Goal: Information Seeking & Learning: Learn about a topic

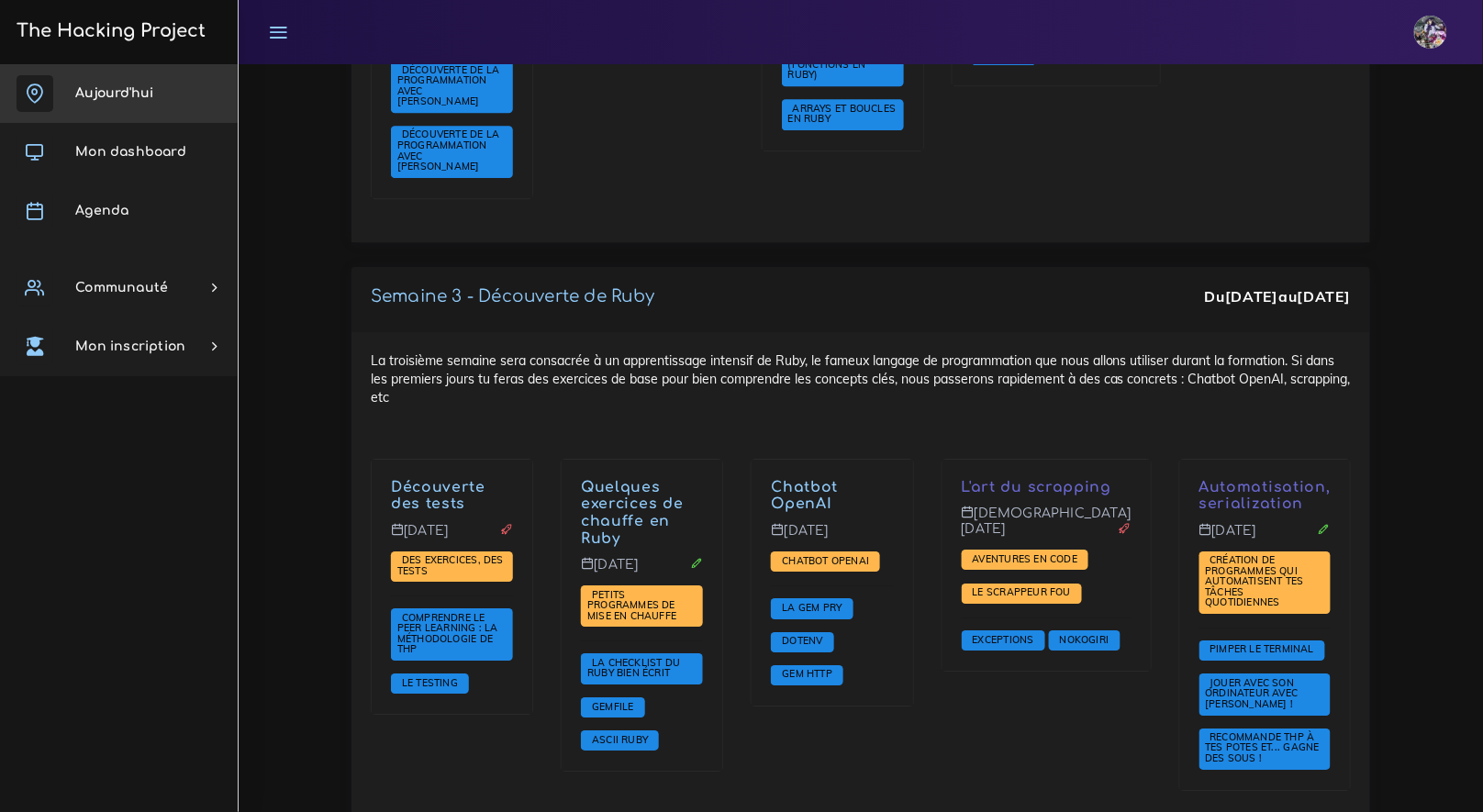
click at [127, 74] on link "Aujourd'hui" at bounding box center [119, 93] width 238 height 59
click at [125, 38] on h3 "The Hacking Project" at bounding box center [108, 32] width 194 height 20
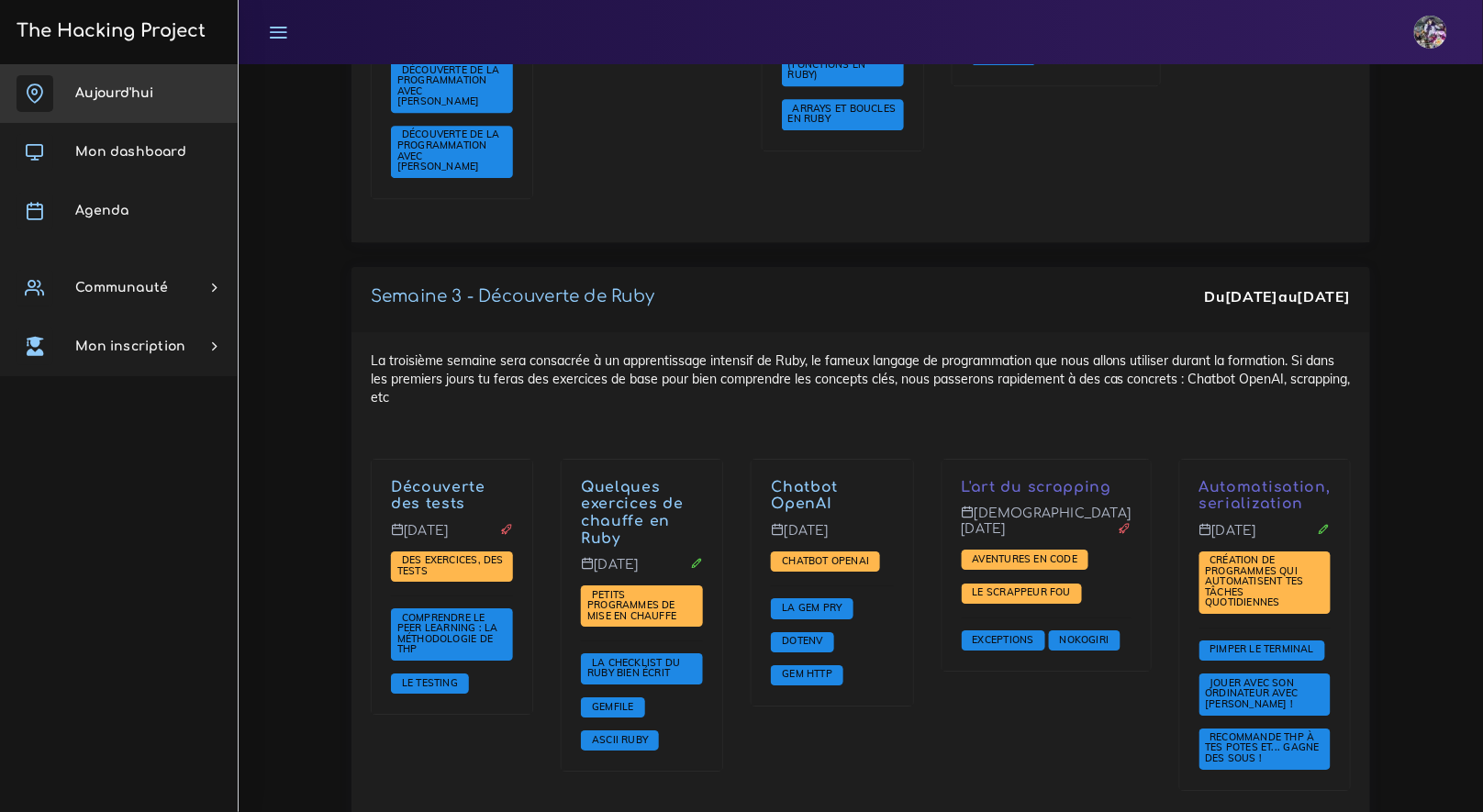
click at [125, 38] on h3 "The Hacking Project" at bounding box center [108, 32] width 194 height 20
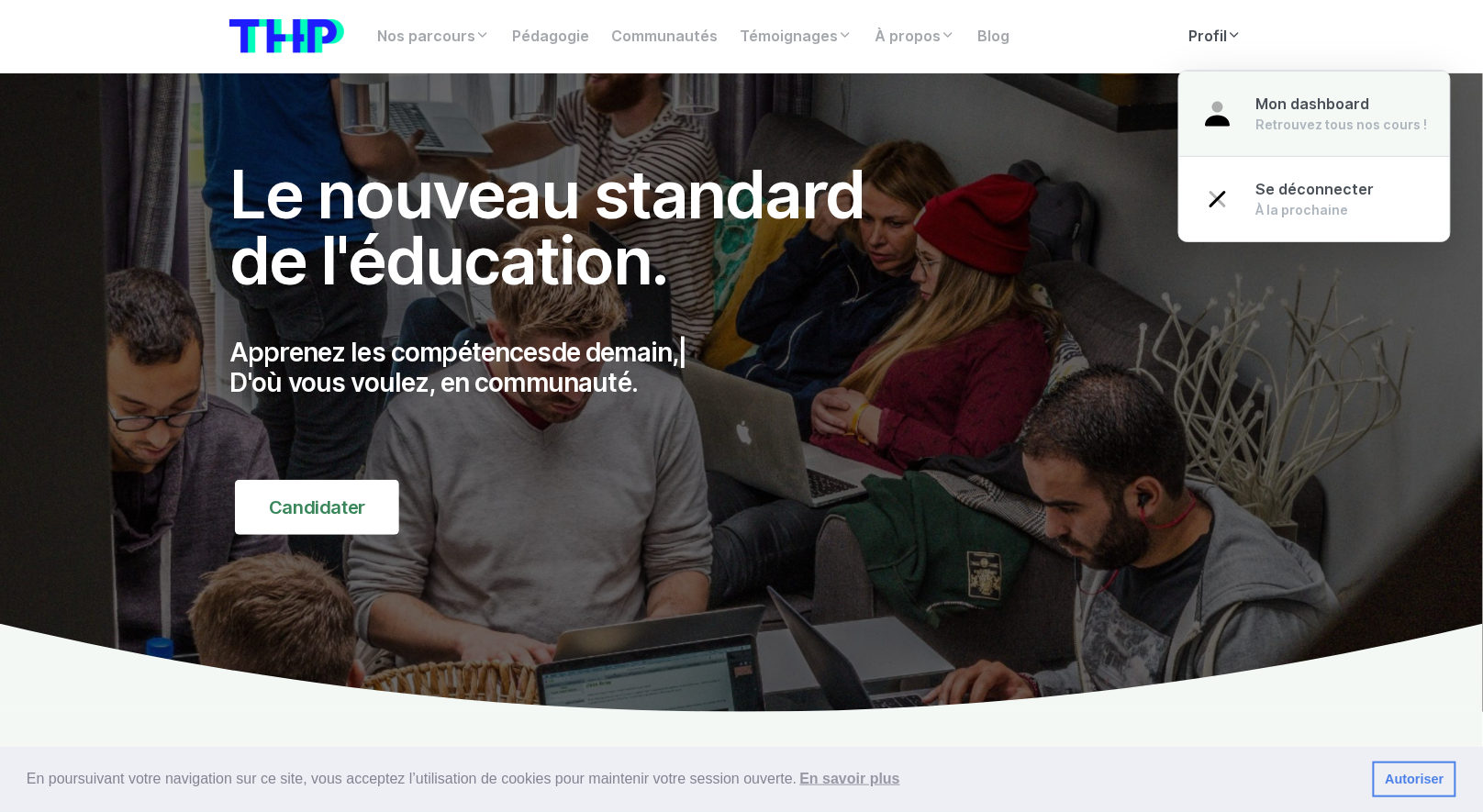
click at [1266, 105] on span "Mon dashboard" at bounding box center [1313, 104] width 113 height 18
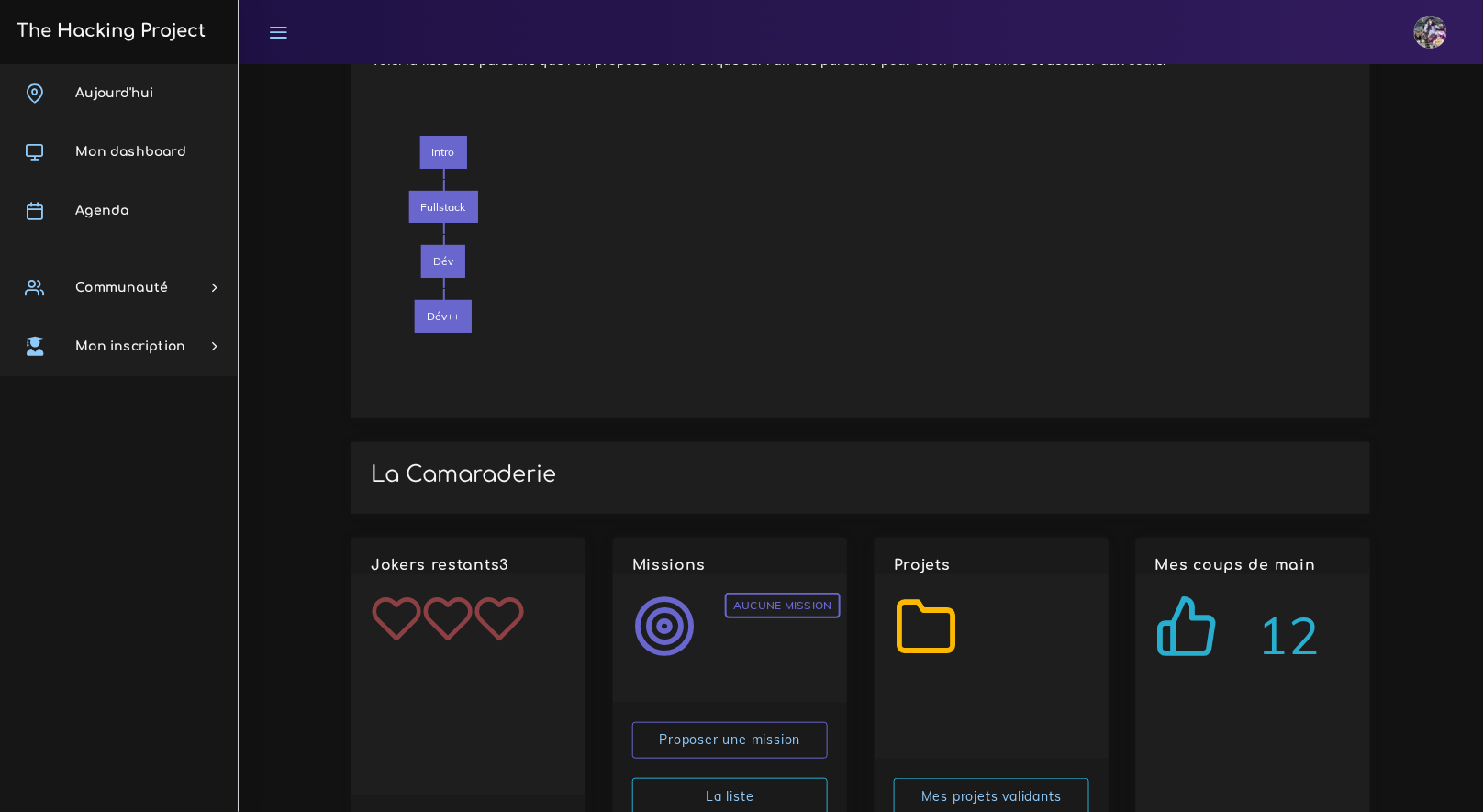
scroll to position [2199, 0]
click at [493, 592] on icon at bounding box center [498, 618] width 51 height 52
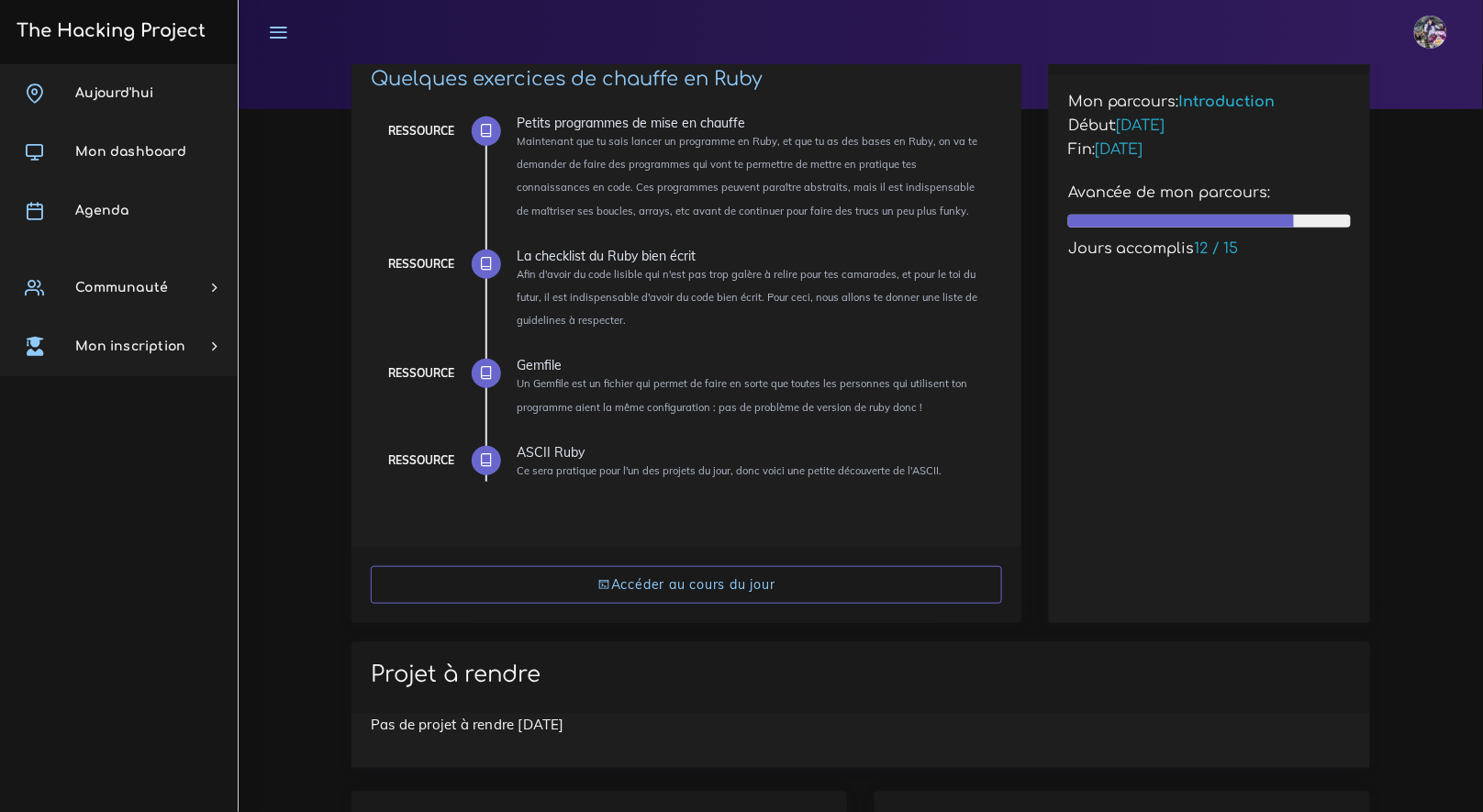
scroll to position [0, 0]
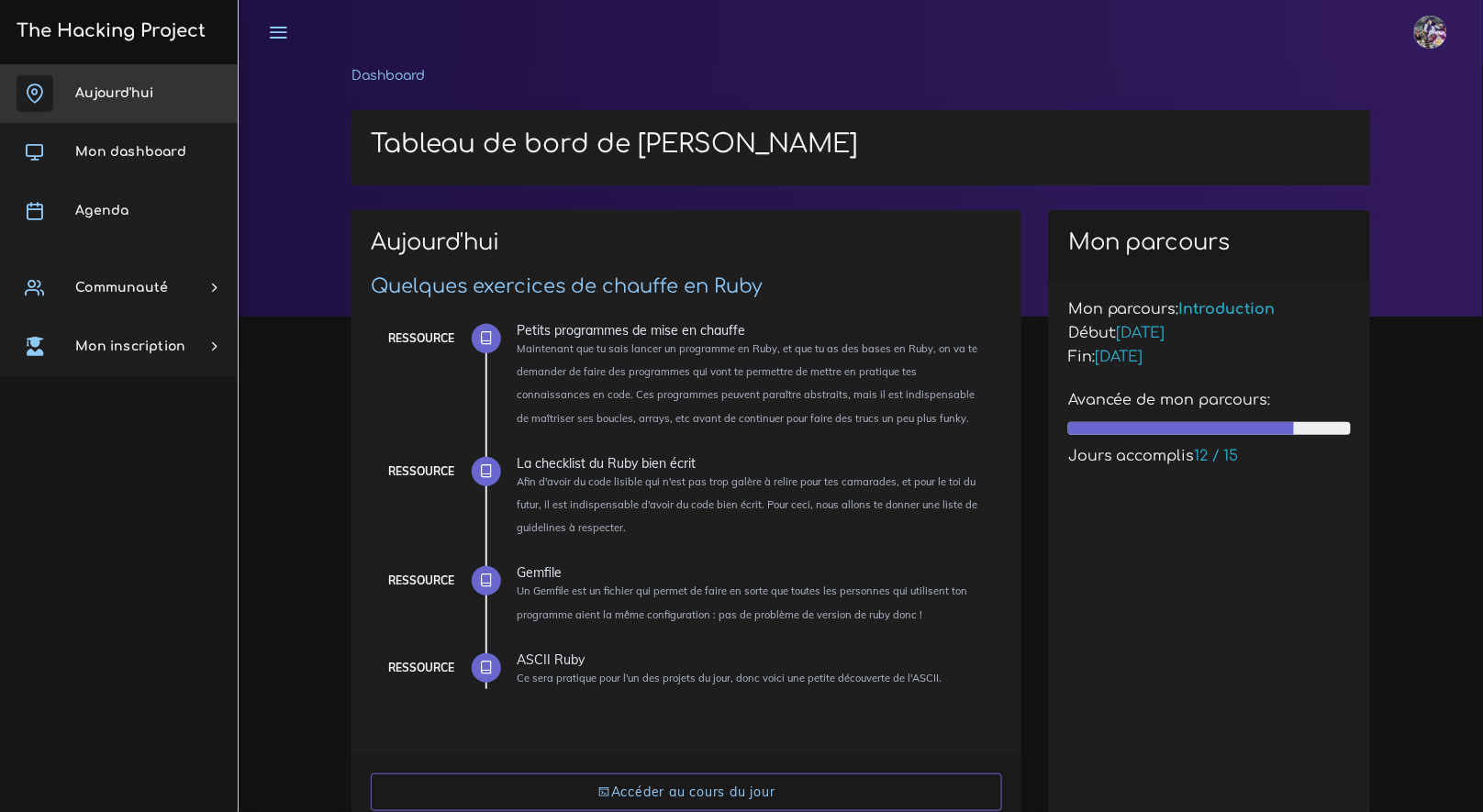
click at [163, 105] on link "Aujourd'hui" at bounding box center [119, 93] width 238 height 59
click at [136, 96] on span "Aujourd'hui" at bounding box center [114, 93] width 78 height 14
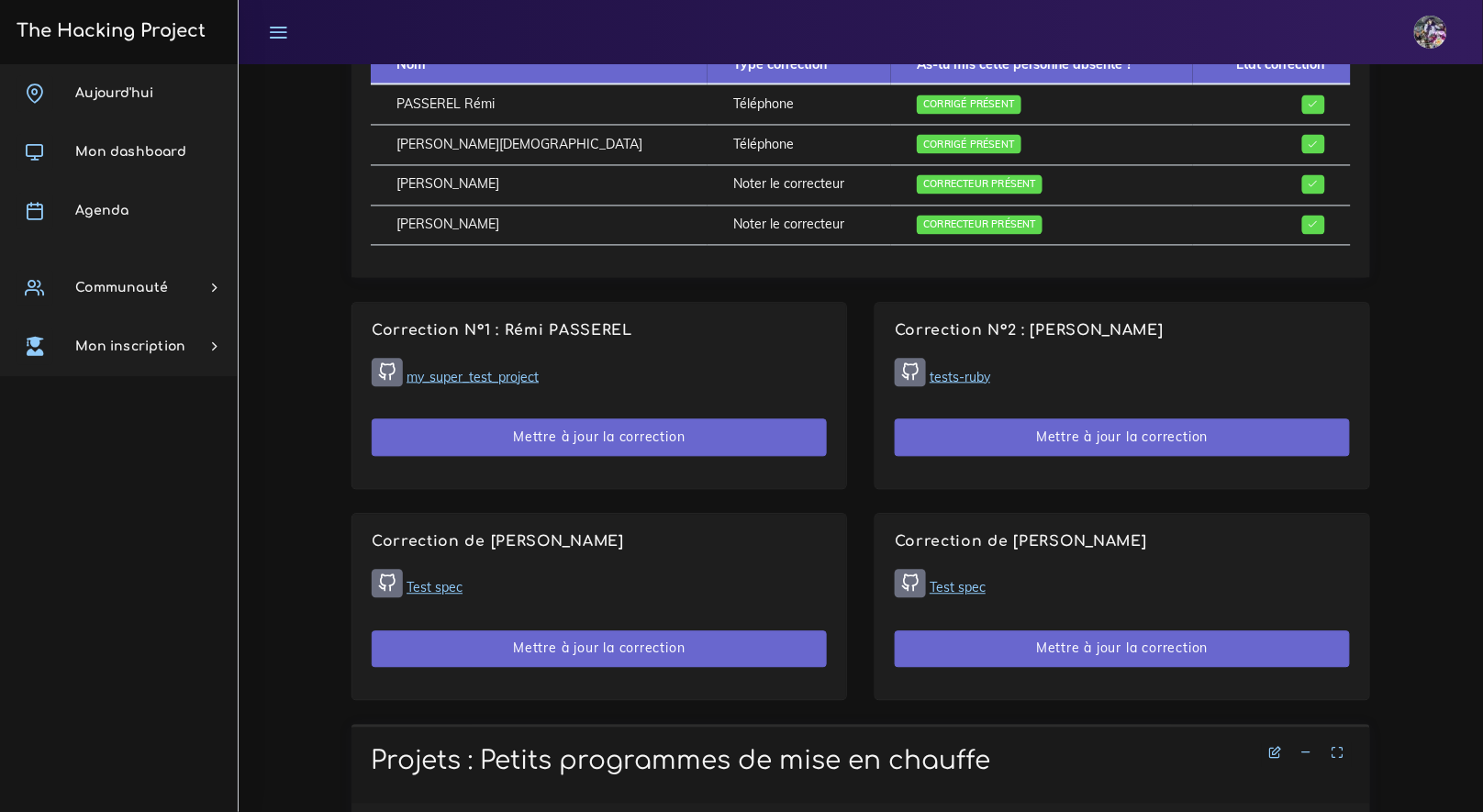
scroll to position [970, 0]
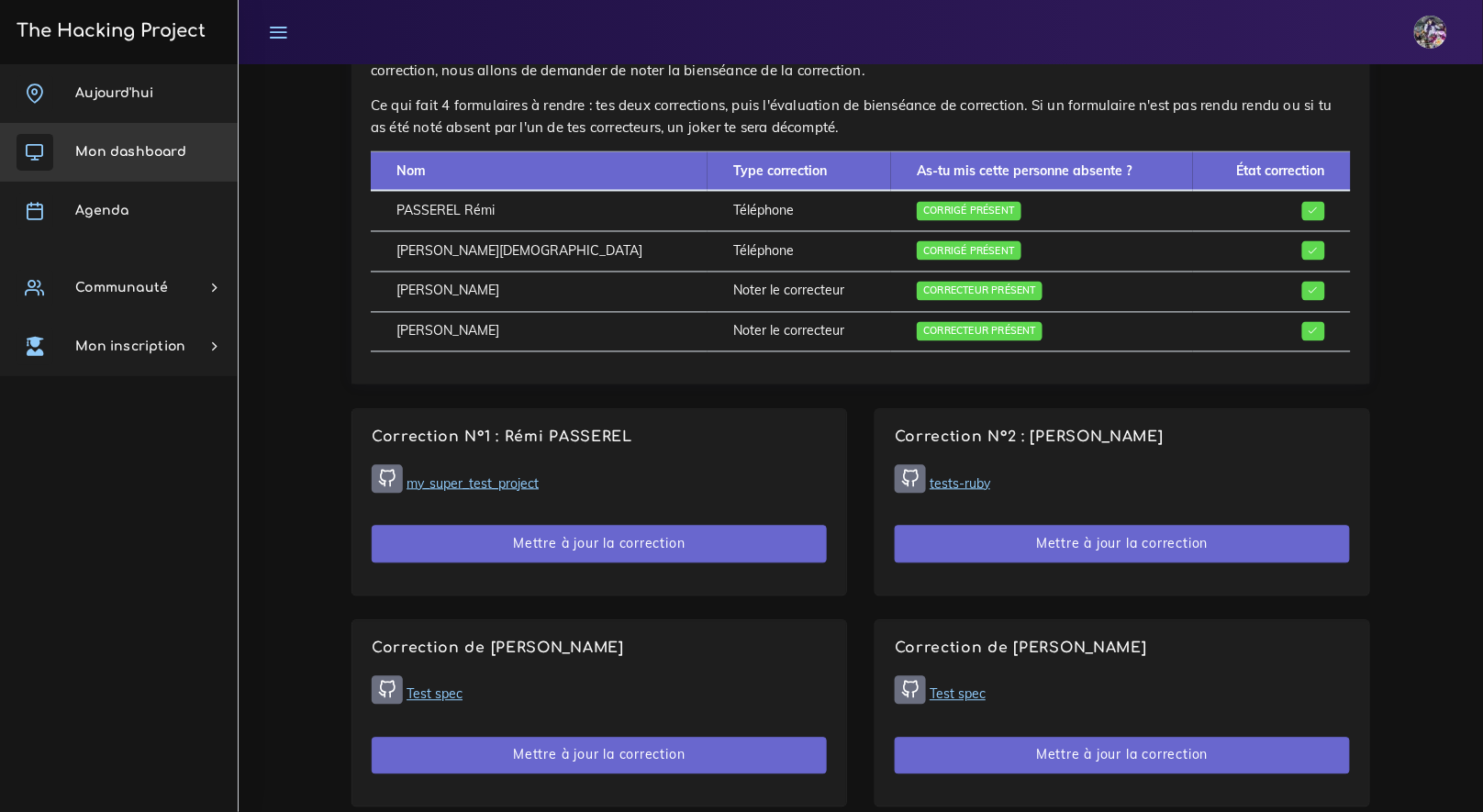
click at [174, 164] on link "Mon dashboard" at bounding box center [119, 151] width 238 height 59
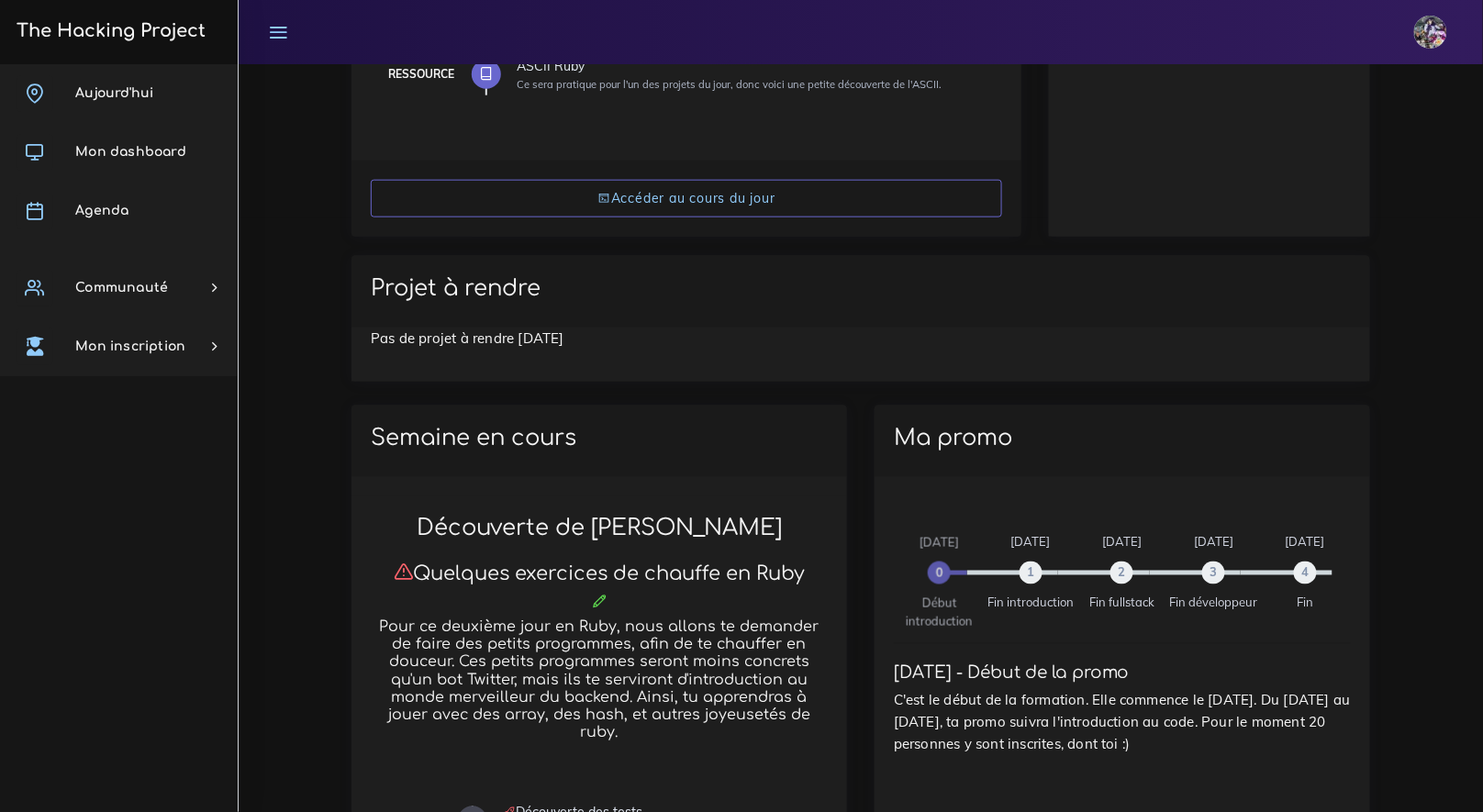
scroll to position [196, 0]
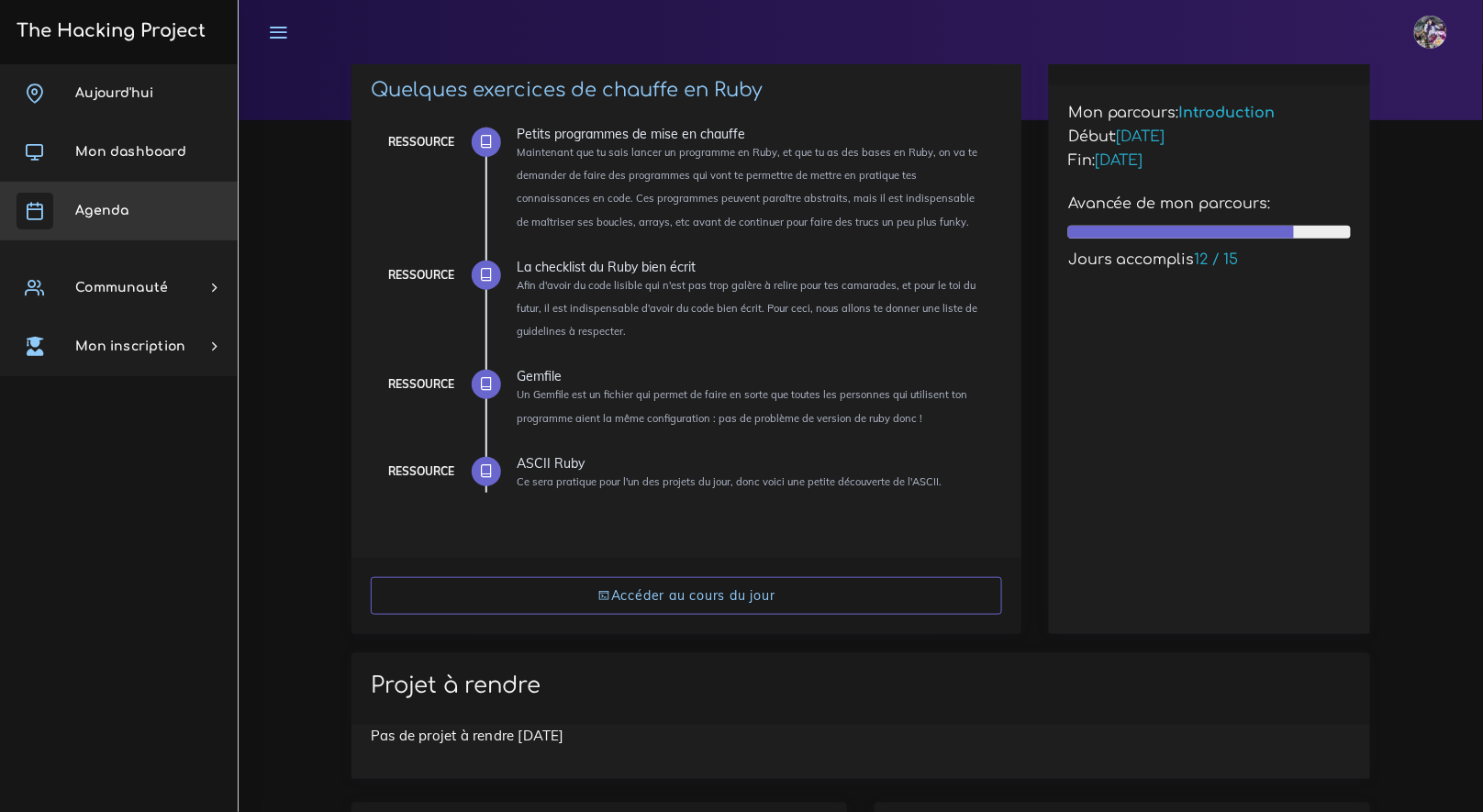
click at [124, 194] on link "Agenda" at bounding box center [119, 210] width 238 height 59
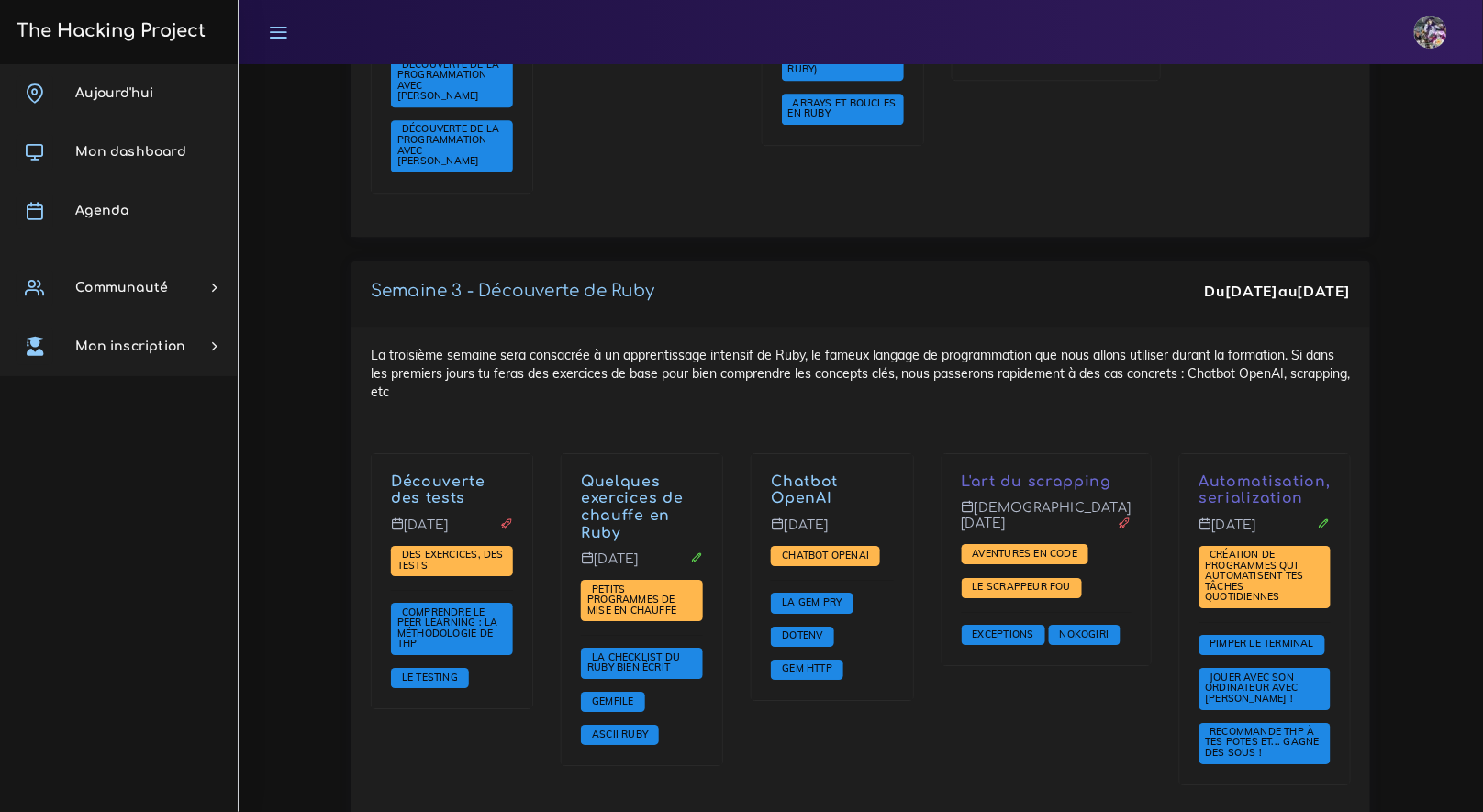
scroll to position [1720, 0]
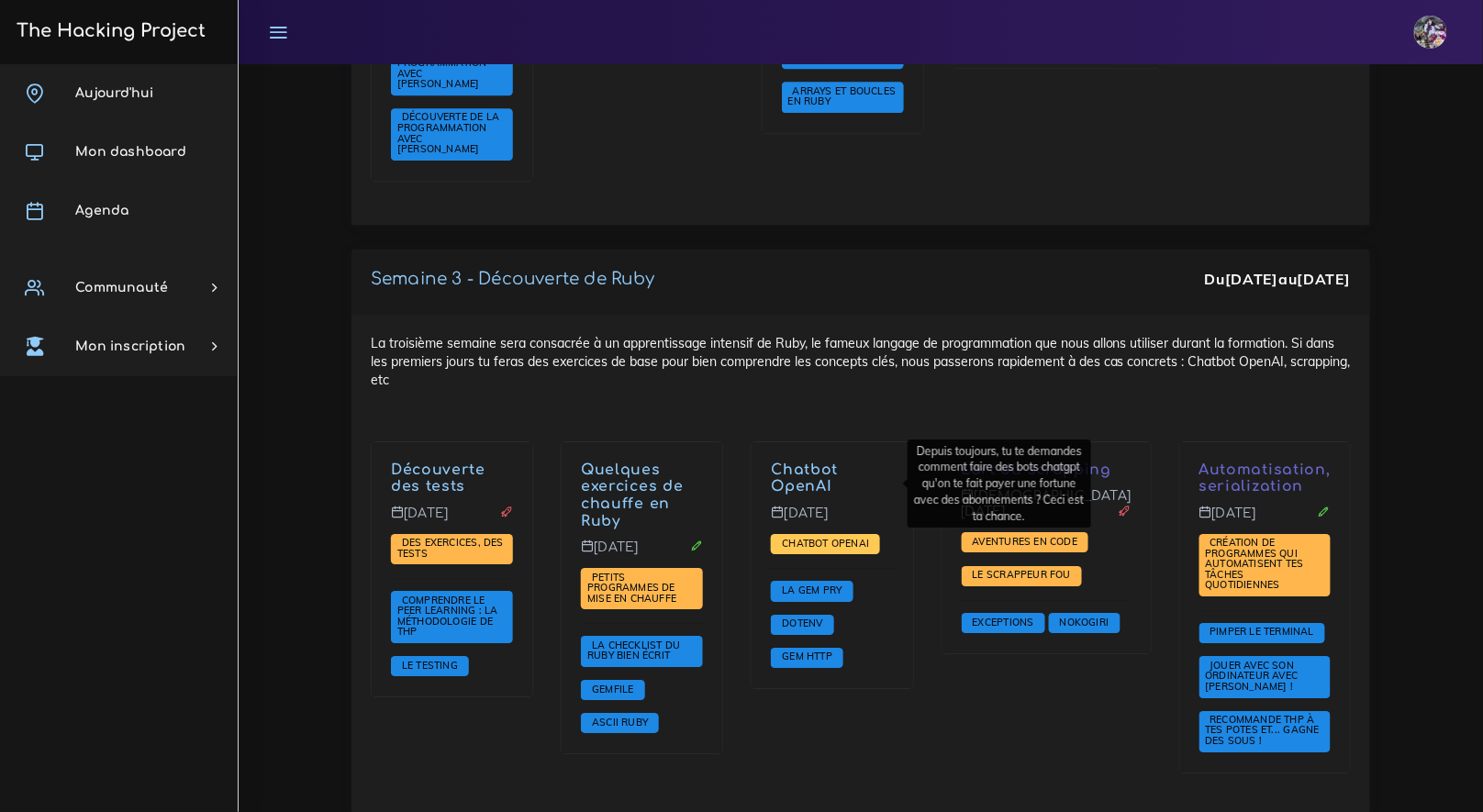
click at [816, 537] on span "Chatbot OpenAI" at bounding box center [825, 544] width 97 height 13
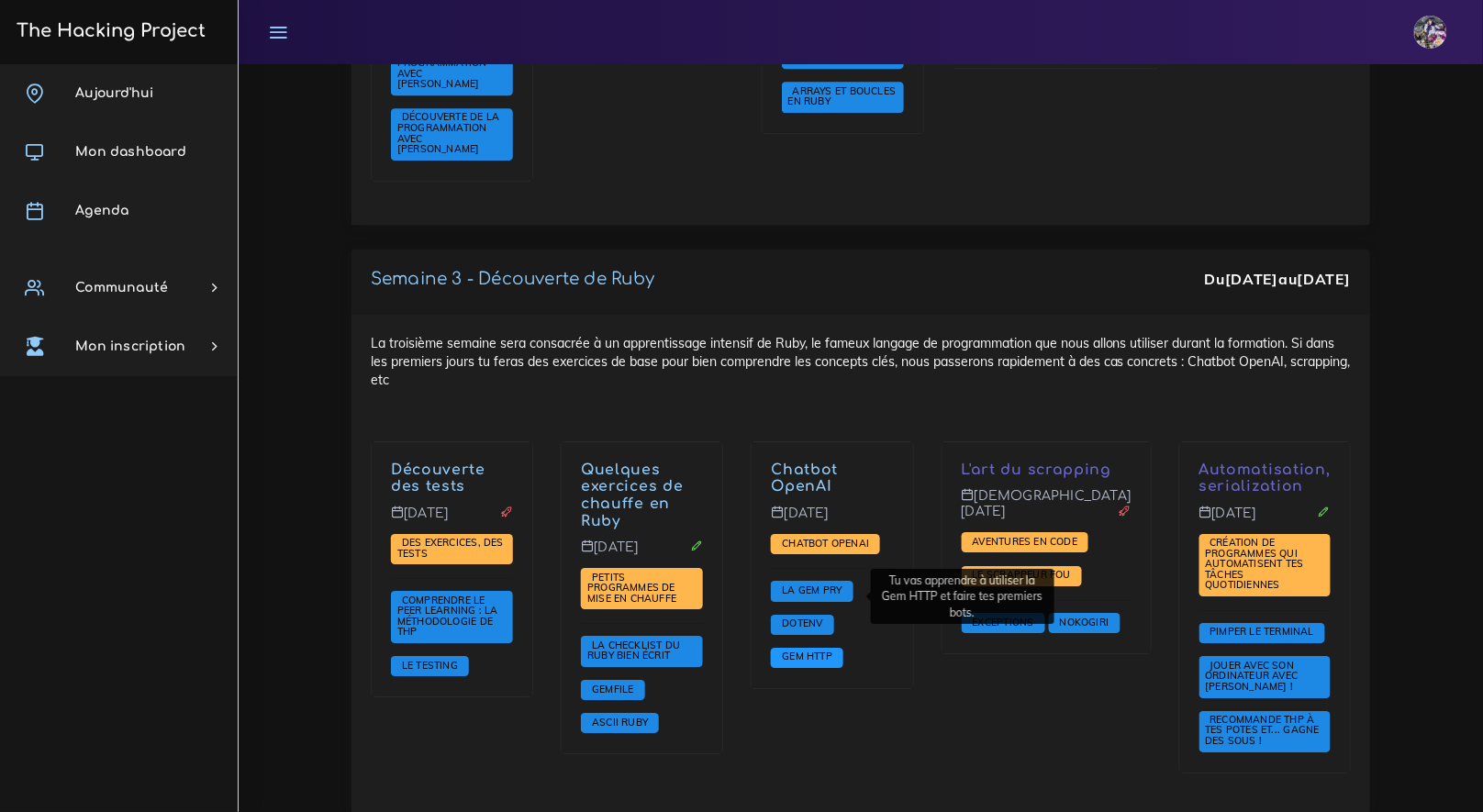
click at [835, 648] on span "Gem HTTP" at bounding box center [807, 658] width 72 height 20
click at [835, 649] on span "Gem HTTP" at bounding box center [807, 656] width 59 height 13
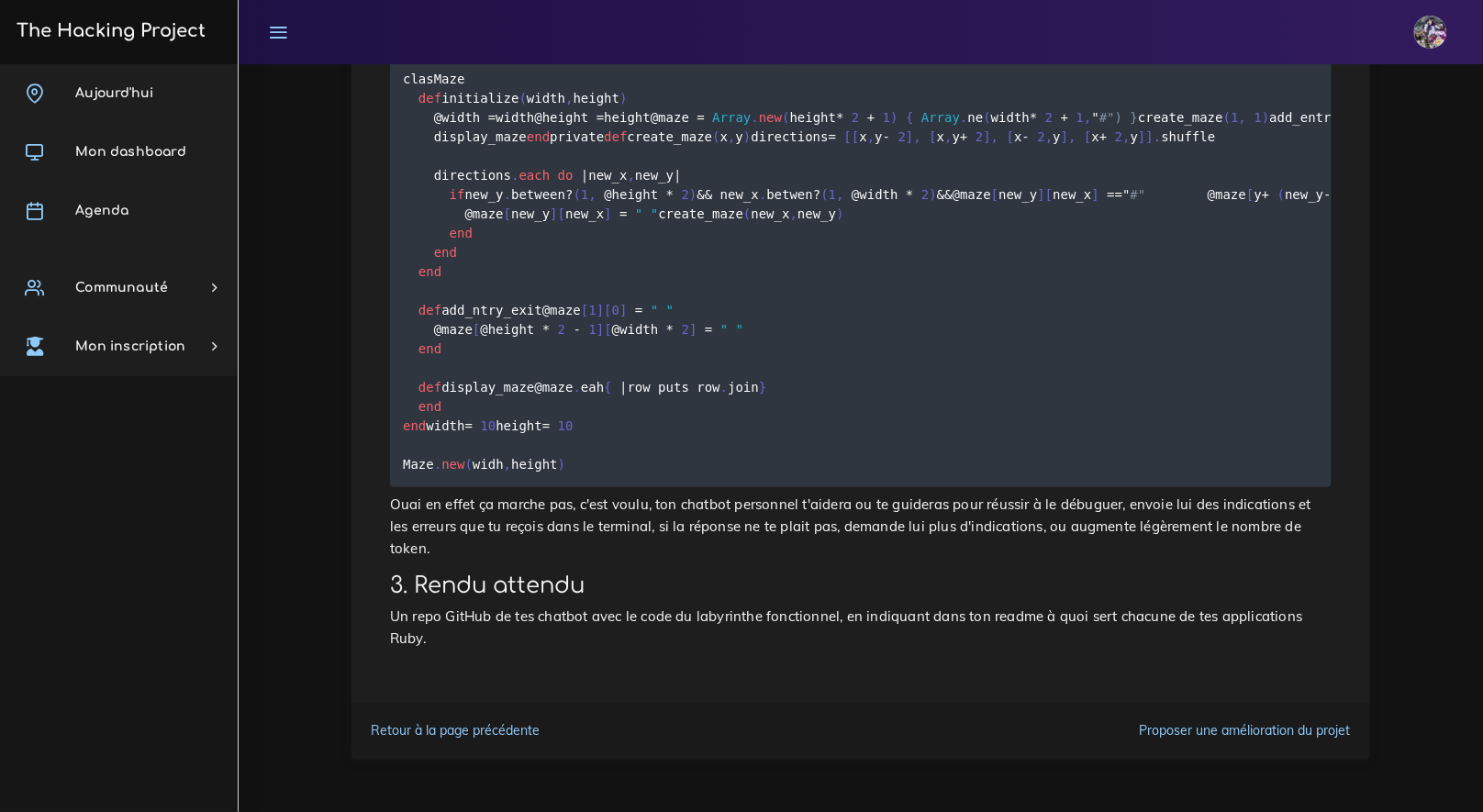
scroll to position [2003, 0]
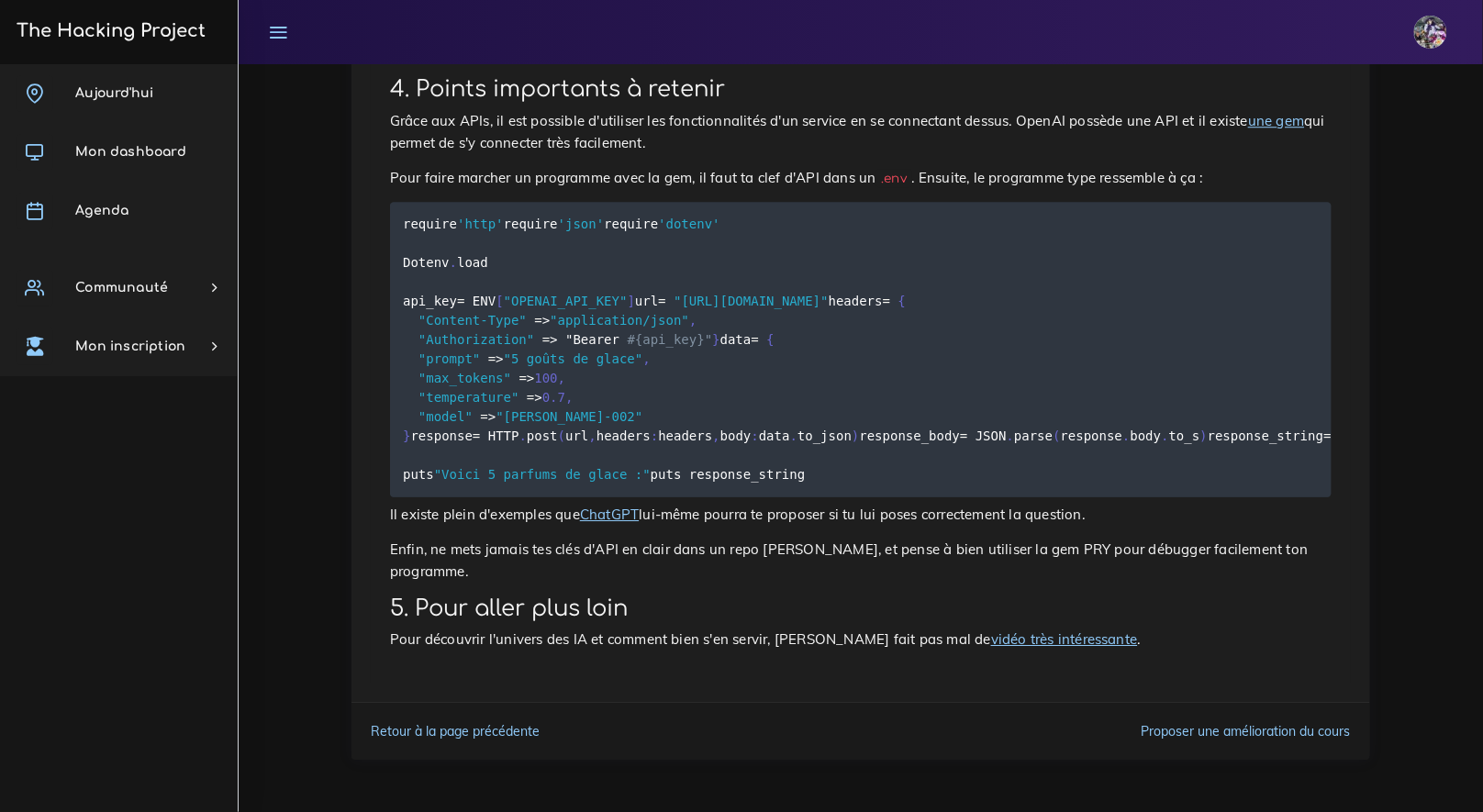
scroll to position [4597, 0]
click at [112, 31] on h3 "The Hacking Project" at bounding box center [108, 32] width 194 height 20
